Goal: Information Seeking & Learning: Compare options

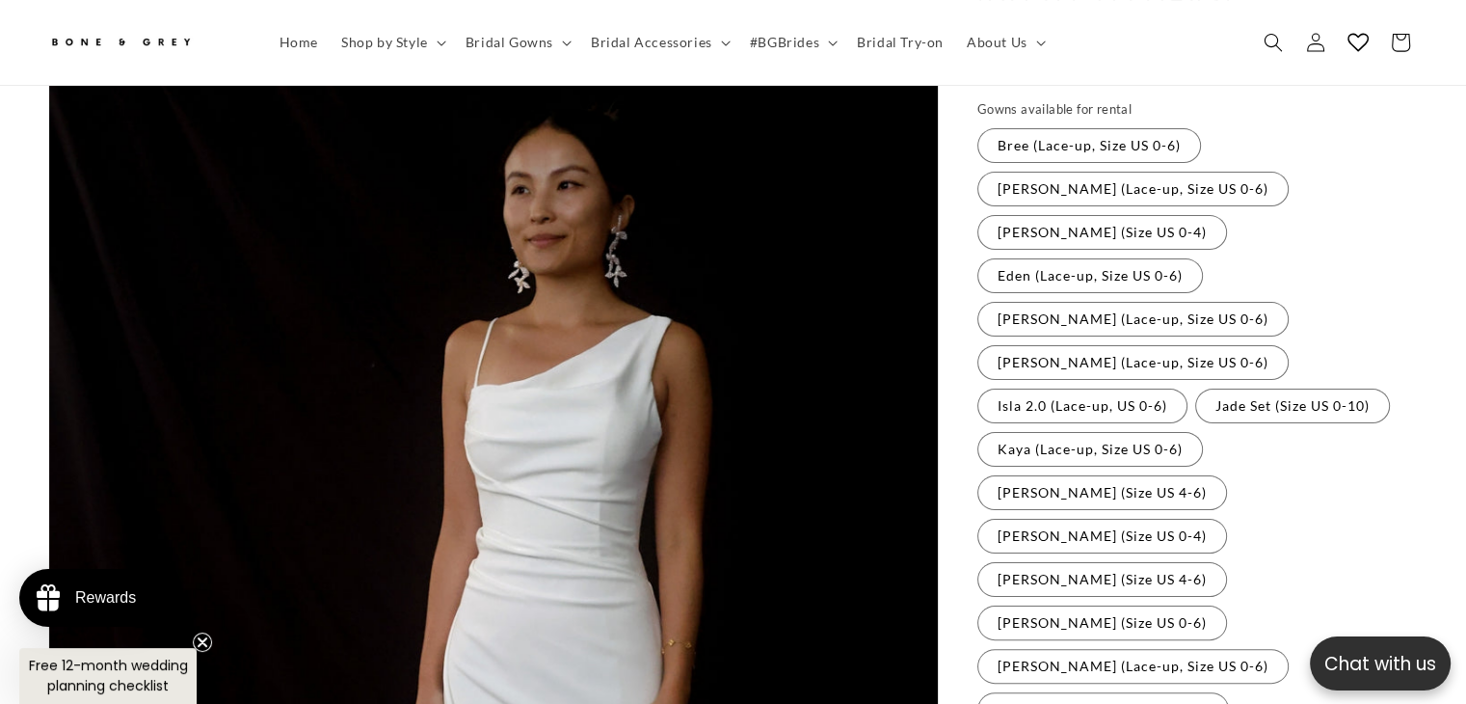
scroll to position [0, 499]
click at [1141, 172] on label "[PERSON_NAME] (Lace-up, Size US 0-6) Variant sold out or unavailable" at bounding box center [1132, 189] width 311 height 35
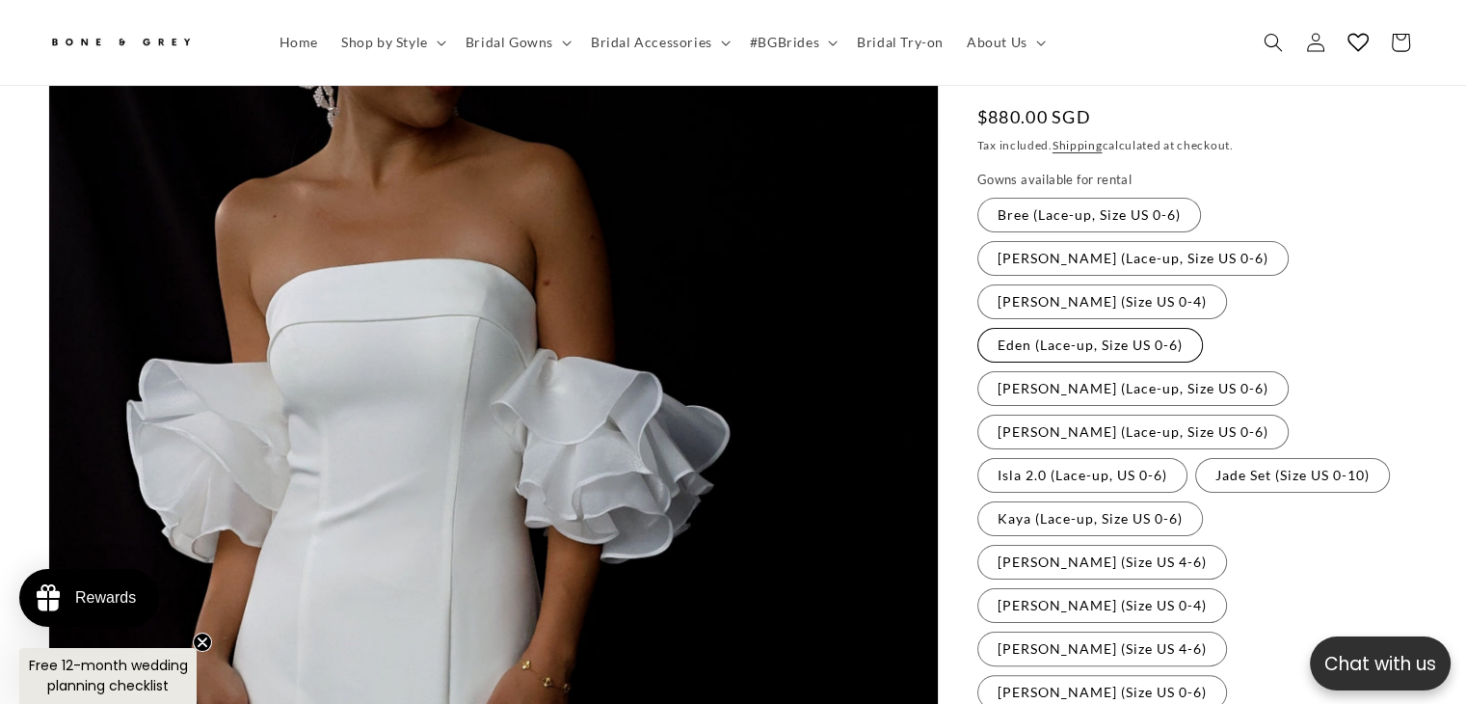
click at [1100, 328] on label "Eden (Lace-up, Size US 0-6) Variant sold out or unavailable" at bounding box center [1090, 345] width 226 height 35
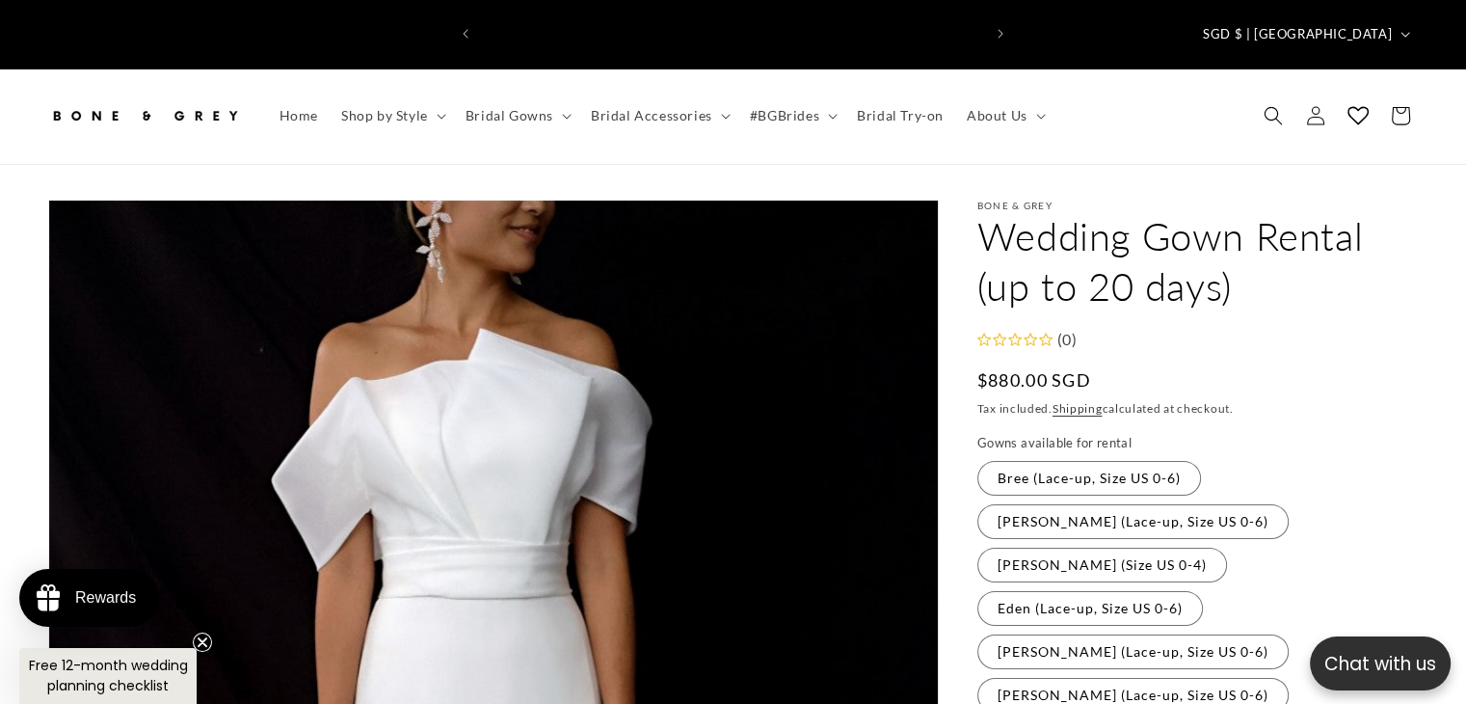
scroll to position [0, 999]
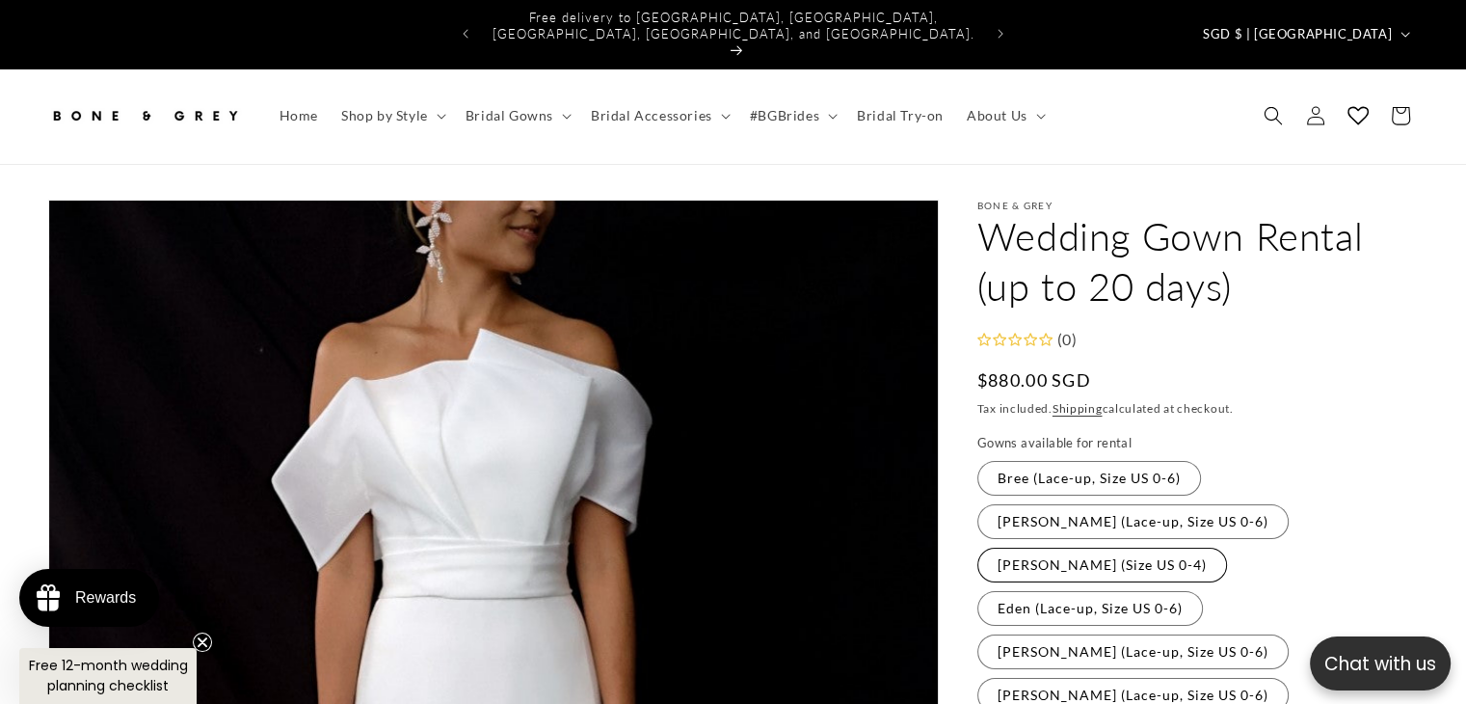
click at [1227, 547] on label "[PERSON_NAME] (Size US 0-4) Variant sold out or unavailable" at bounding box center [1102, 564] width 250 height 35
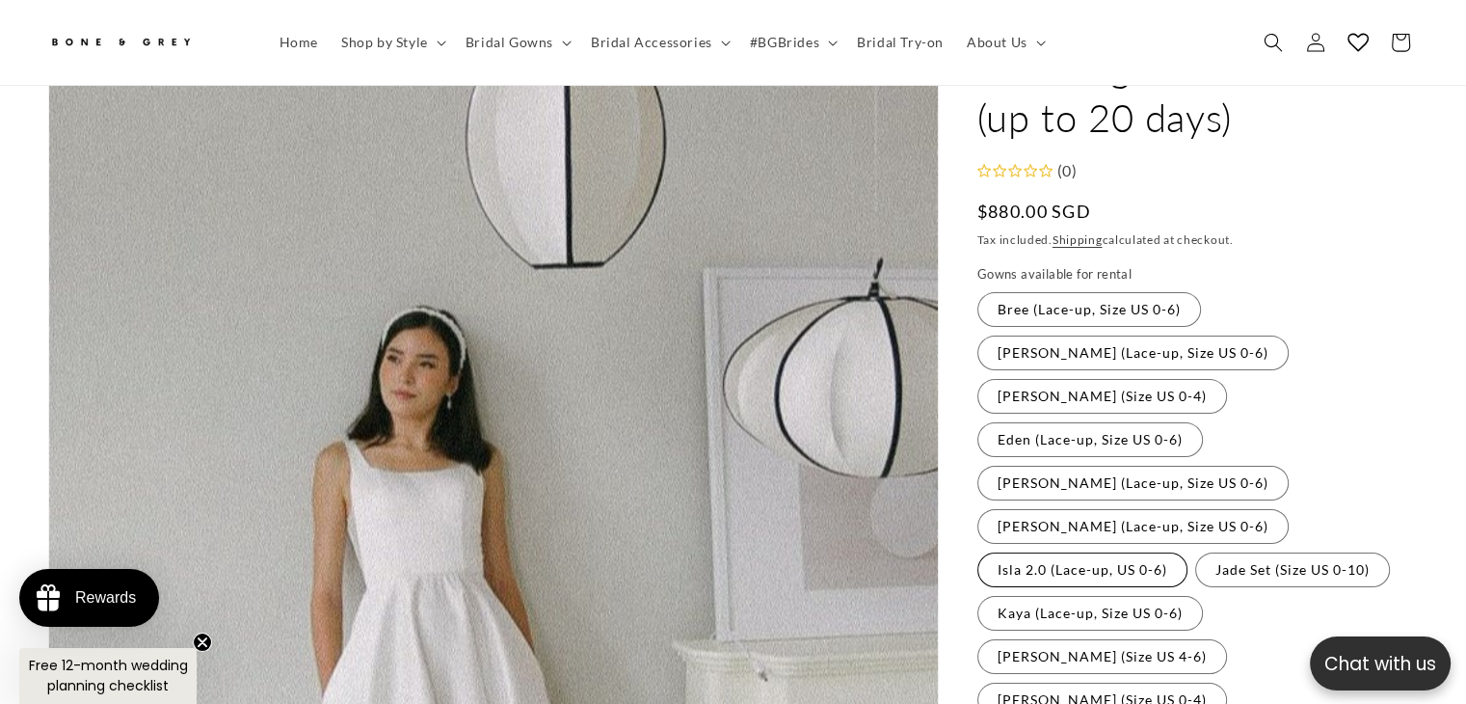
click at [1120, 552] on label "Isla 2.0 (Lace-up, US 0-6) Variant sold out or unavailable" at bounding box center [1082, 569] width 210 height 35
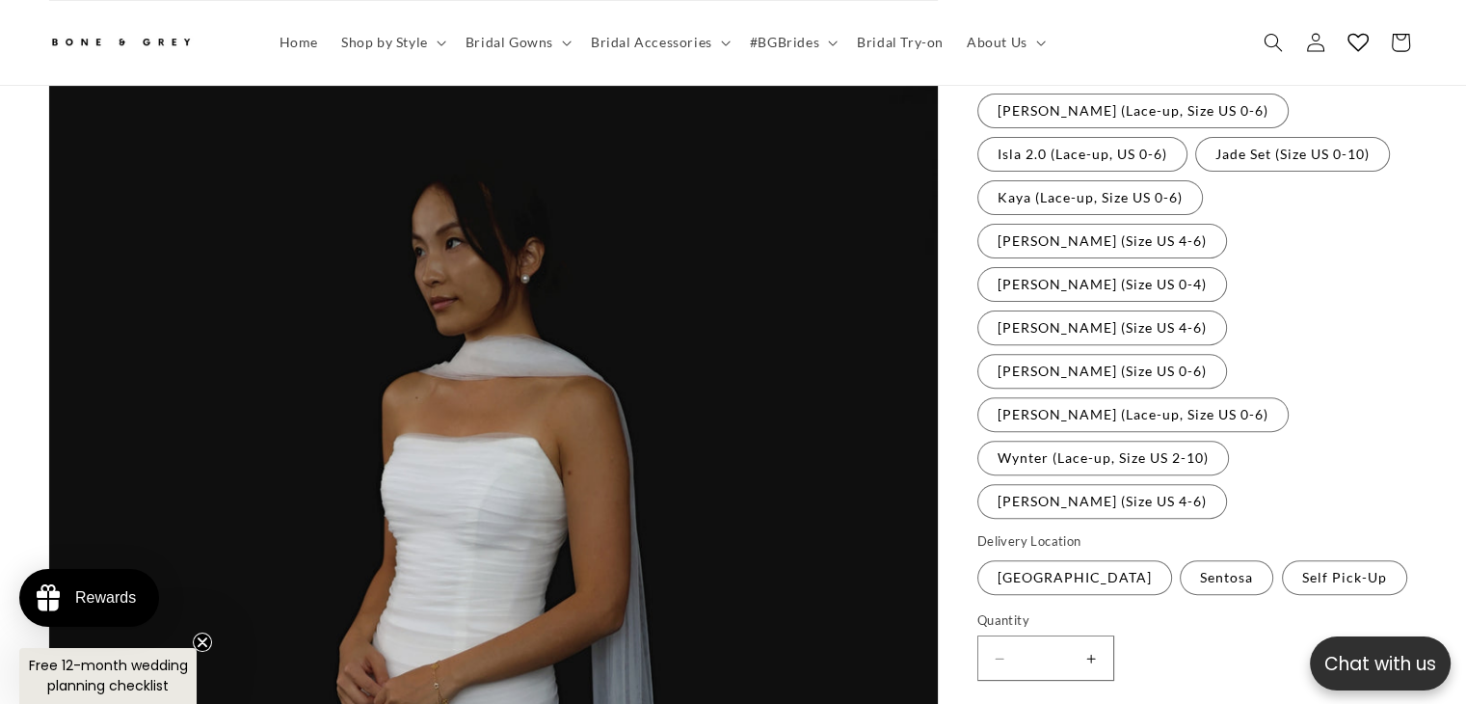
scroll to position [0, 499]
click at [1227, 224] on label "[PERSON_NAME] (Size US 4-6) Variant sold out or unavailable" at bounding box center [1102, 241] width 250 height 35
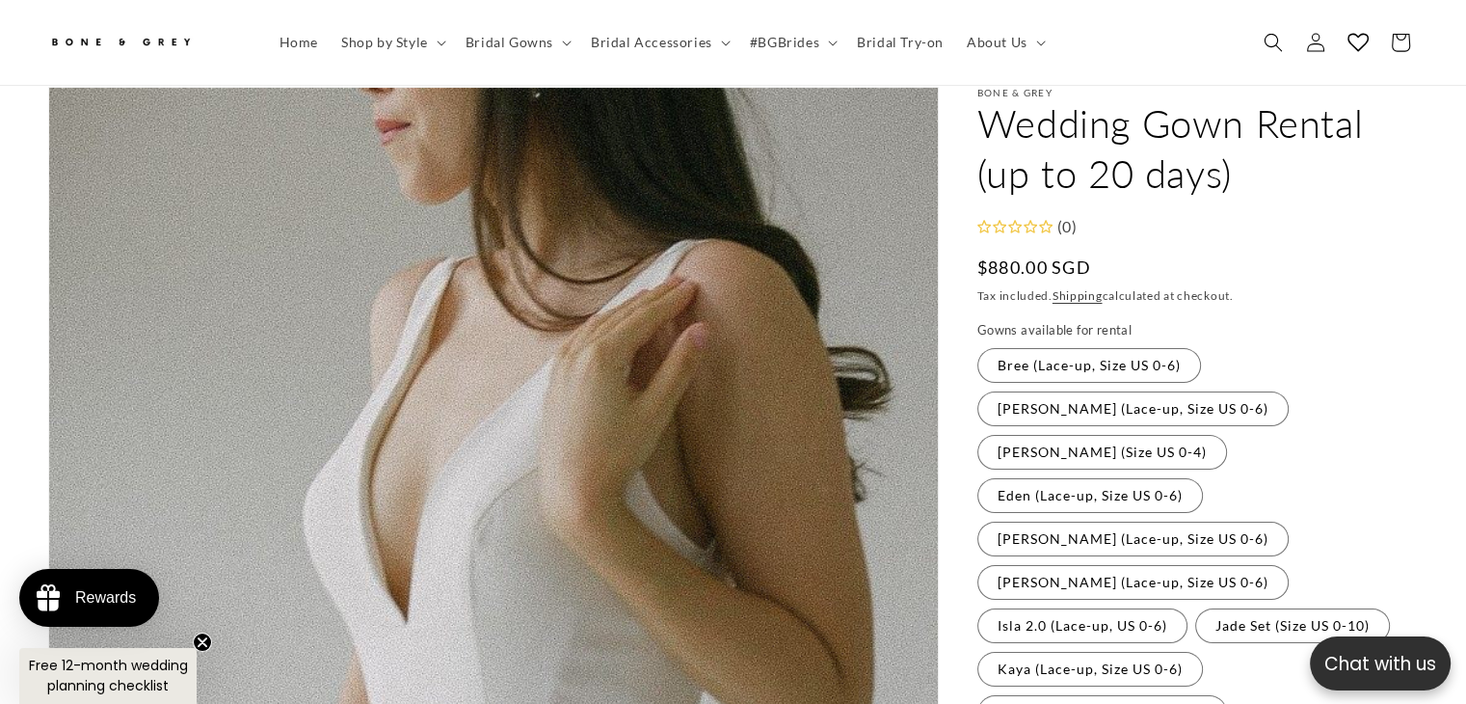
scroll to position [0, 999]
